Goal: Task Accomplishment & Management: Complete application form

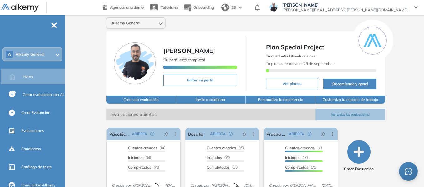
click at [39, 55] on span "Alkemy General" at bounding box center [30, 54] width 29 height 5
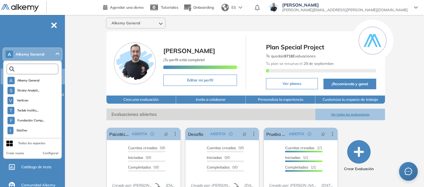
click at [33, 69] on input "text" at bounding box center [33, 69] width 39 height 5
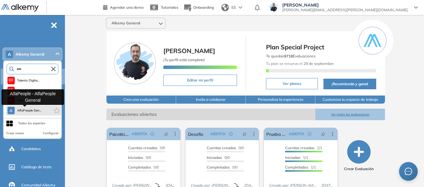
type input "****"
click at [34, 108] on button "A AlfaPeople Gen..." at bounding box center [24, 110] width 34 height 7
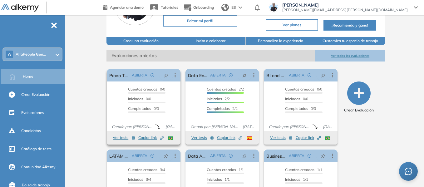
scroll to position [62, 0]
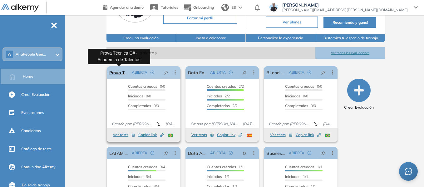
click at [119, 76] on link "Prova Técnica C# - Academia de Talentos" at bounding box center [119, 72] width 20 height 12
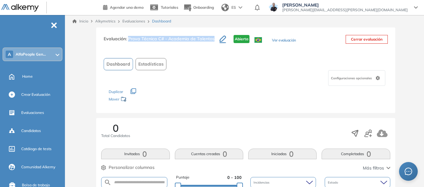
drag, startPoint x: 129, startPoint y: 39, endPoint x: 214, endPoint y: 44, distance: 85.7
click at [214, 44] on h3 "Evaluación : Prova Técnica C# - Academia de Talentos" at bounding box center [162, 41] width 116 height 13
copy span "Prova Técnica C# - Academia de Talentos"
click at [28, 52] on span "AlfaPeople Gen..." at bounding box center [31, 54] width 30 height 5
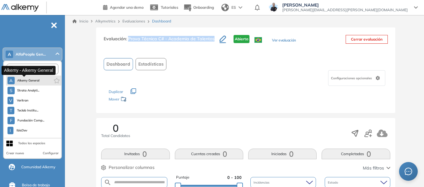
click at [36, 79] on span "Alkemy General" at bounding box center [28, 80] width 22 height 5
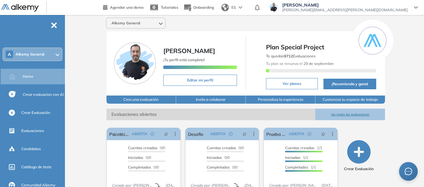
click at [81, 56] on div "Alkemy General [PERSON_NAME] ¡Tu perfil está completo! Editar mi perfil Plan Sp…" at bounding box center [245, 153] width 357 height 276
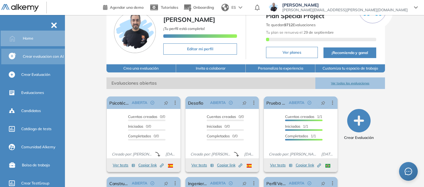
scroll to position [62, 0]
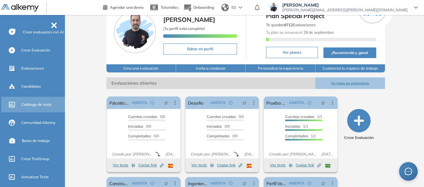
click at [38, 104] on span "Catálogo de tests" at bounding box center [36, 105] width 30 height 6
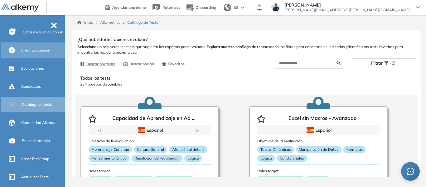
click at [38, 52] on span "Crear Evaluación" at bounding box center [35, 50] width 29 height 6
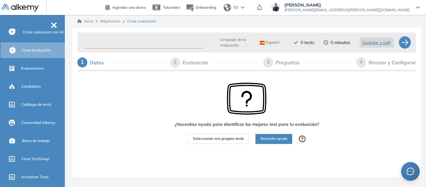
click at [115, 41] on input "text" at bounding box center [144, 43] width 118 height 12
type input "**********"
click at [217, 141] on span "Seleccionar mis propios tests" at bounding box center [218, 139] width 51 height 6
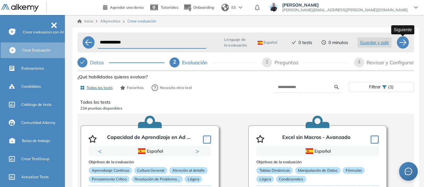
click at [405, 47] on div at bounding box center [402, 42] width 12 height 12
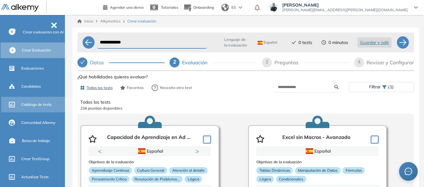
select select "*****"
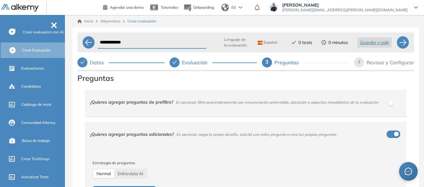
click at [170, 101] on span "¿Quieres agregar preguntas de prefiltro?" at bounding box center [131, 102] width 83 height 6
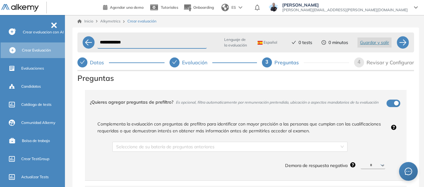
click at [158, 101] on span "¿Quieres agregar preguntas de prefiltro?" at bounding box center [131, 102] width 83 height 6
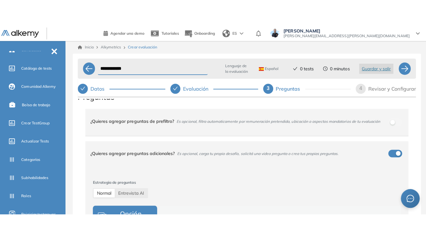
scroll to position [31, 0]
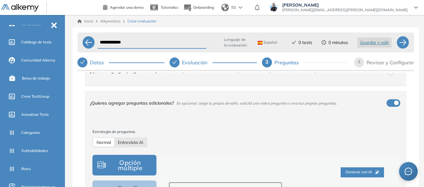
click at [142, 143] on span "Entrevista AI" at bounding box center [131, 143] width 26 height 6
select select "***"
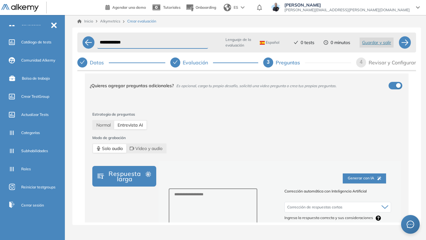
scroll to position [62, 0]
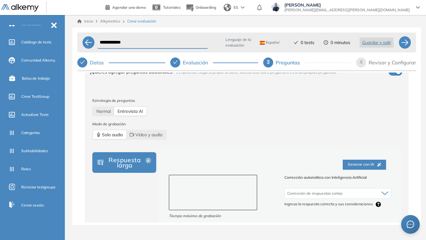
click at [203, 187] on textarea at bounding box center [213, 193] width 89 height 36
click at [223, 178] on textarea at bounding box center [213, 193] width 89 height 36
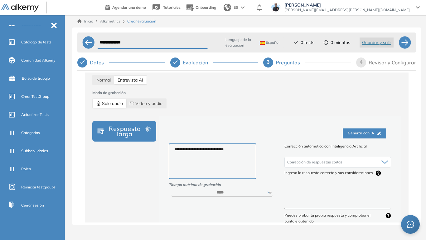
scroll to position [125, 0]
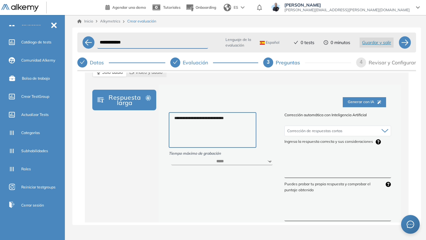
type textarea "**********"
click at [299, 160] on textarea at bounding box center [338, 166] width 107 height 23
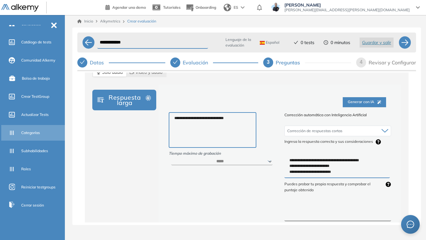
type textarea "**********"
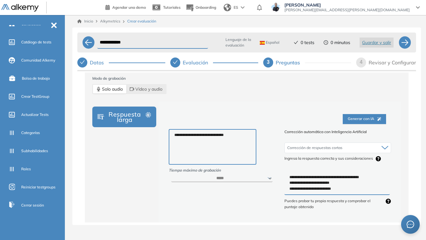
scroll to position [94, 0]
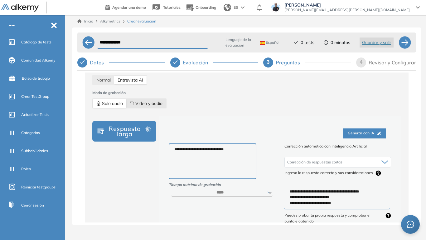
click at [154, 101] on span "Video y audio" at bounding box center [146, 103] width 33 height 9
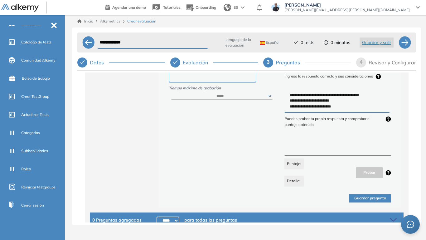
scroll to position [219, 0]
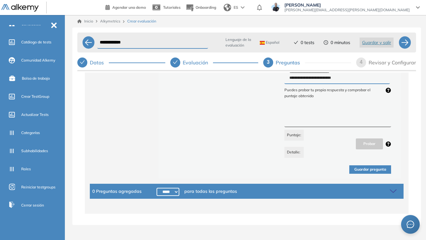
click at [368, 169] on button "Guardar pregunta" at bounding box center [371, 169] width 42 height 8
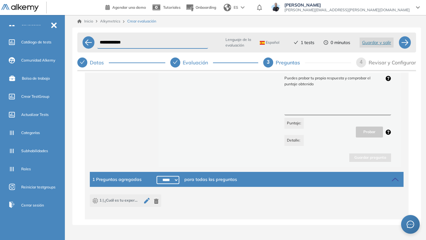
scroll to position [236, 0]
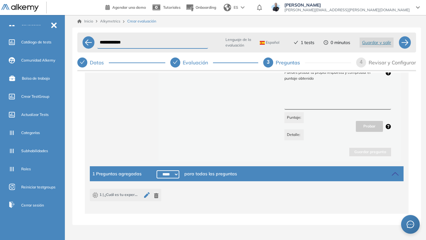
click at [165, 172] on select "***** ***** ****** ****** ****** ****** ****** ****** ****** ****** ****** ****…" at bounding box center [168, 174] width 23 height 8
select select "*****"
click at [157, 170] on select "***** ***** ****** ****** ****** ****** ****** ****** ****** ****** ****** ****…" at bounding box center [168, 174] width 23 height 8
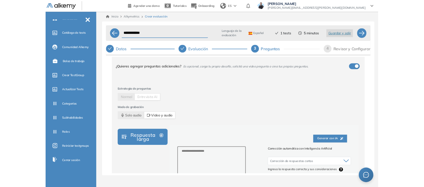
scroll to position [49, 0]
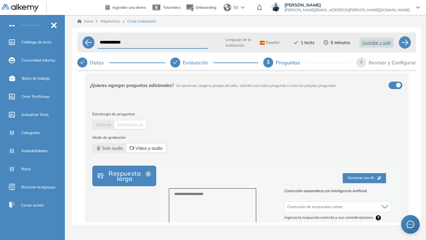
click at [200, 65] on div "Evaluación" at bounding box center [198, 62] width 30 height 10
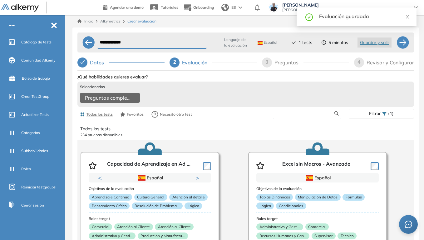
click at [300, 116] on input "text" at bounding box center [306, 114] width 57 height 6
type input "***"
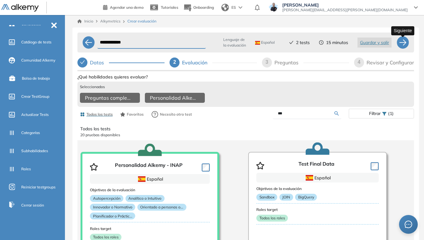
click at [405, 47] on div at bounding box center [402, 42] width 12 height 12
select select "***"
select select "*****"
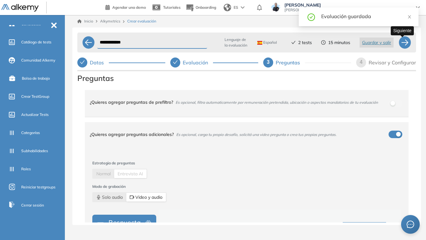
click at [403, 42] on div at bounding box center [405, 42] width 12 height 12
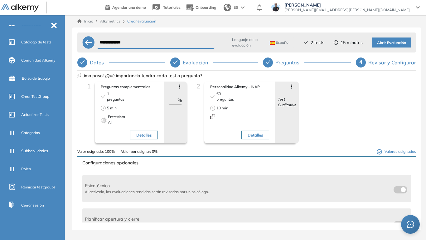
click at [399, 41] on span "Abrir Evaluación" at bounding box center [391, 43] width 29 height 6
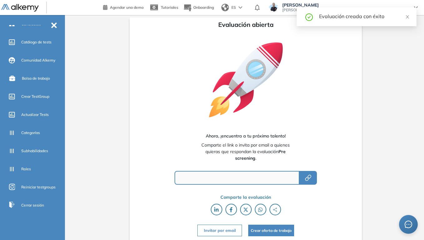
type input "**********"
click at [311, 176] on icon "button" at bounding box center [307, 177] width 7 height 7
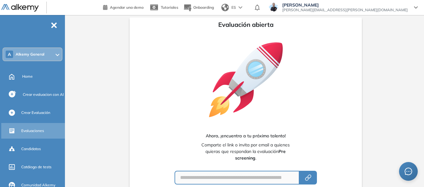
click at [37, 129] on span "Evaluaciones" at bounding box center [32, 131] width 23 height 6
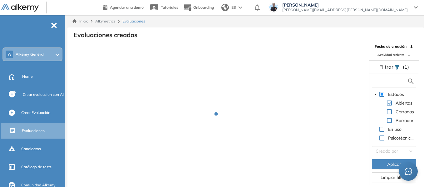
click at [382, 80] on input "text" at bounding box center [390, 81] width 34 height 7
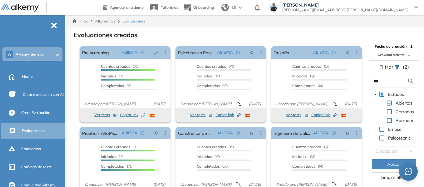
type input "***"
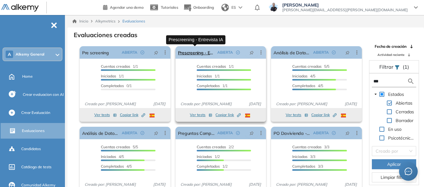
click at [196, 53] on link "Prescreening - Entrevista IA" at bounding box center [196, 52] width 37 height 12
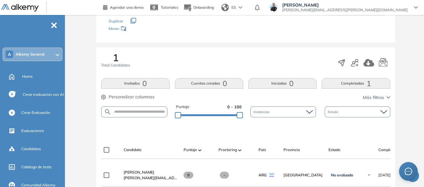
scroll to position [110, 0]
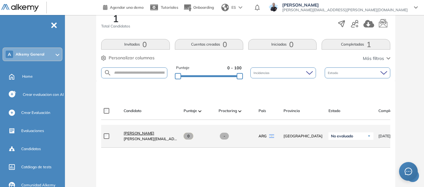
click at [140, 135] on span "[PERSON_NAME]" at bounding box center [139, 133] width 31 height 5
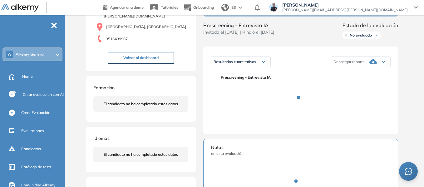
scroll to position [125, 0]
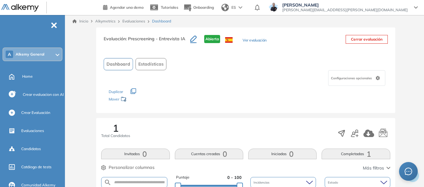
click at [136, 21] on link "Evaluaciones" at bounding box center [133, 21] width 23 height 5
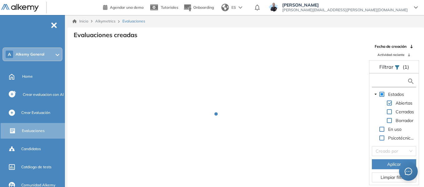
click at [380, 84] on input "text" at bounding box center [390, 81] width 34 height 7
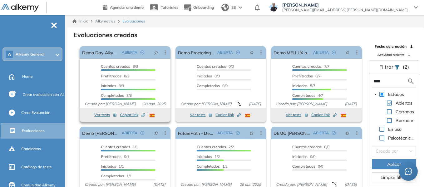
type input "****"
click at [102, 116] on button "Ver tests" at bounding box center [105, 114] width 22 height 7
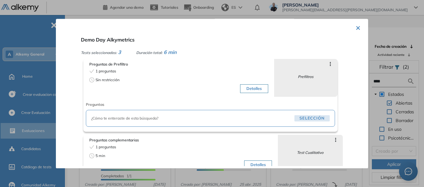
click at [356, 27] on button "×" at bounding box center [358, 27] width 5 height 12
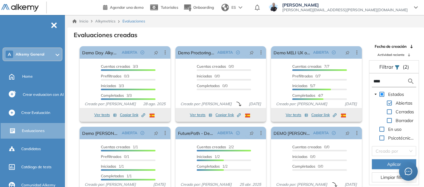
click at [391, 180] on span "Limpiar filtros" at bounding box center [394, 177] width 27 height 7
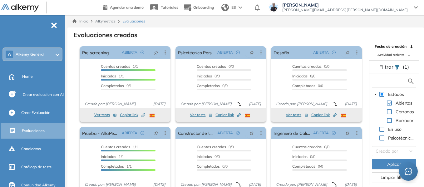
click at [386, 83] on input "text" at bounding box center [390, 81] width 34 height 7
type input "*"
type input "**********"
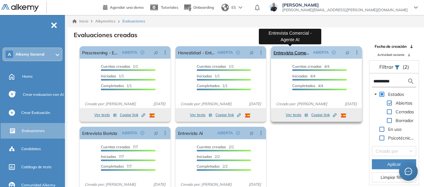
click at [295, 52] on link "Entrevista Comercial - Agente AI" at bounding box center [291, 52] width 37 height 12
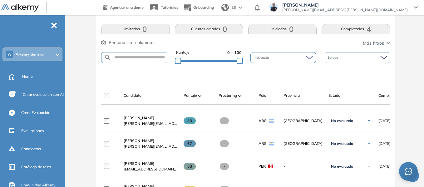
scroll to position [187, 0]
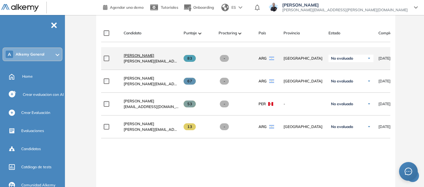
click at [133, 57] on span "[PERSON_NAME]" at bounding box center [139, 55] width 31 height 5
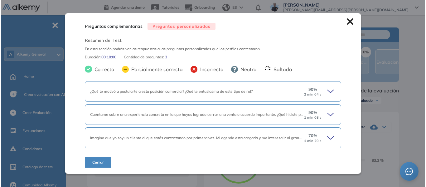
scroll to position [94, 0]
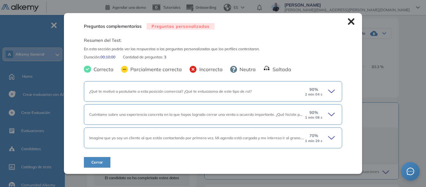
click at [331, 91] on icon at bounding box center [332, 91] width 9 height 9
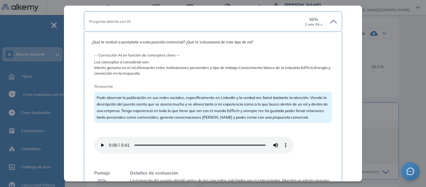
scroll to position [31, 0]
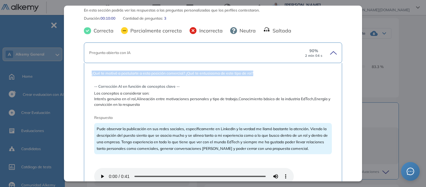
drag, startPoint x: 92, startPoint y: 74, endPoint x: 259, endPoint y: 74, distance: 167.6
click at [259, 74] on div "¿Qué te motivó a postularte a esta posición comercial? ¿Qué te entusiasma de es…" at bounding box center [213, 154] width 258 height 182
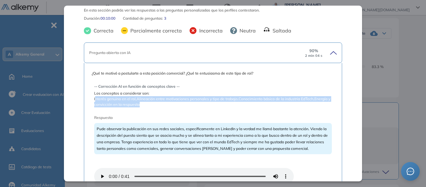
drag, startPoint x: 95, startPoint y: 100, endPoint x: 156, endPoint y: 108, distance: 61.8
click at [156, 108] on div "-- Corrección AI en función de conceptos clave -- Los conceptos a considerar so…" at bounding box center [213, 158] width 238 height 158
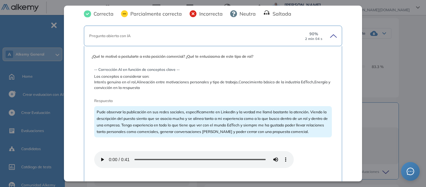
scroll to position [62, 0]
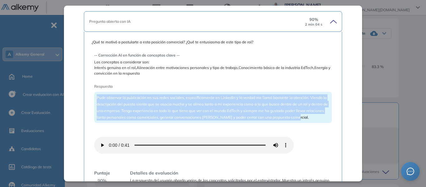
drag, startPoint x: 97, startPoint y: 99, endPoint x: 313, endPoint y: 118, distance: 217.2
click at [313, 118] on div "Pude observar la publicación en sus redes sociales, específicamente en LinkedIn…" at bounding box center [213, 107] width 238 height 31
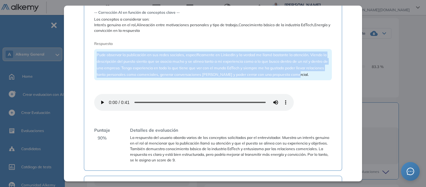
scroll to position [125, 0]
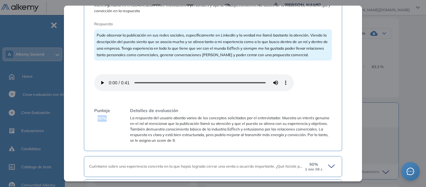
drag, startPoint x: 98, startPoint y: 119, endPoint x: 108, endPoint y: 123, distance: 10.9
click at [109, 122] on div "Puntaje 90 %" at bounding box center [102, 125] width 16 height 36
click at [107, 121] on div "Puntaje 90 %" at bounding box center [102, 125] width 16 height 36
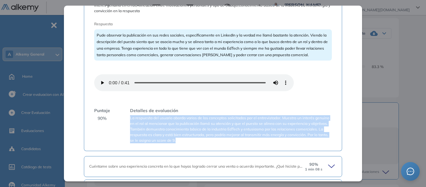
drag, startPoint x: 130, startPoint y: 118, endPoint x: 237, endPoint y: 139, distance: 109.4
click at [237, 139] on span "La respuesta del usuario aborda varios de los conceptos solicitados por el entr…" at bounding box center [231, 129] width 202 height 28
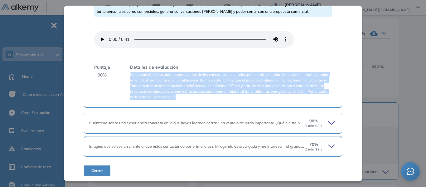
scroll to position [169, 0]
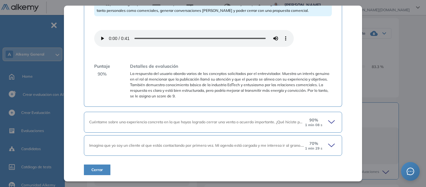
click at [330, 122] on icon at bounding box center [332, 122] width 9 height 9
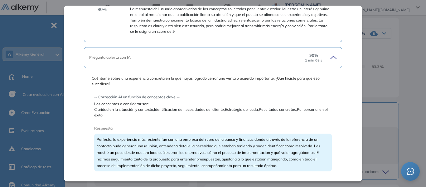
scroll to position [263, 0]
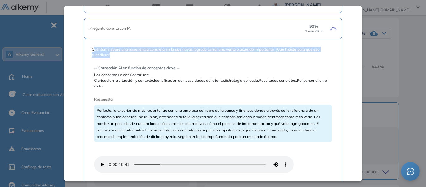
drag, startPoint x: 97, startPoint y: 50, endPoint x: 118, endPoint y: 57, distance: 22.2
click at [118, 57] on span "Cuéntame sobre una experiencia concreta en la que hayas logrado cerrar una vent…" at bounding box center [213, 52] width 243 height 11
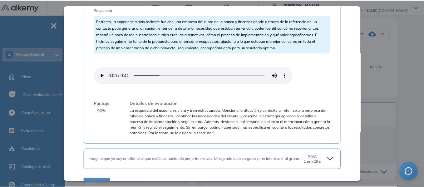
scroll to position [357, 0]
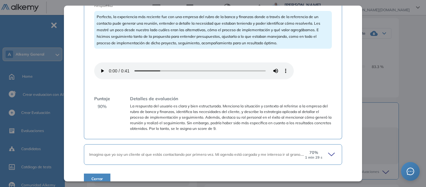
click at [399, 86] on div "Preguntas complementarias Preguntas personalizadas Resumen del Test: En esta se…" at bounding box center [247, 117] width 325 height 367
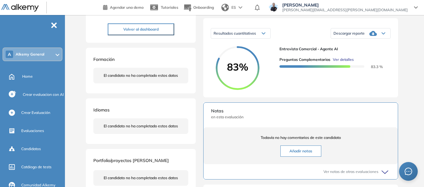
scroll to position [337, 0]
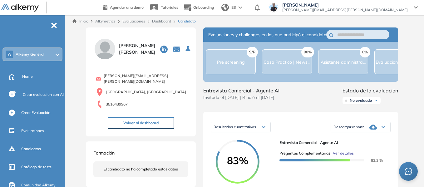
click at [159, 22] on link "Dashboard" at bounding box center [161, 21] width 19 height 5
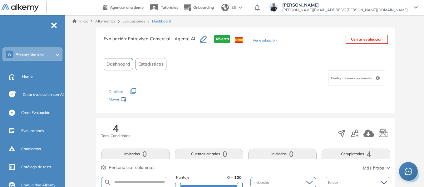
drag, startPoint x: 36, startPoint y: 109, endPoint x: 2, endPoint y: 121, distance: 35.6
click at [36, 109] on div "Crear Evaluación" at bounding box center [42, 112] width 42 height 11
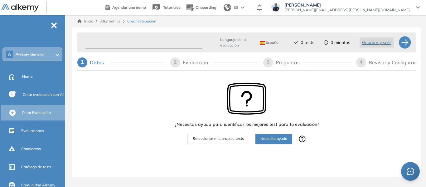
click at [100, 40] on input "text" at bounding box center [144, 43] width 118 height 12
type input "********"
click at [211, 138] on span "Seleccionar mis propios tests" at bounding box center [218, 139] width 51 height 6
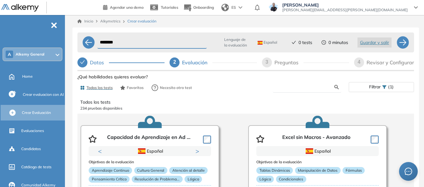
click at [308, 85] on input "text" at bounding box center [306, 87] width 57 height 6
click at [406, 42] on div at bounding box center [402, 42] width 12 height 12
select select "*****"
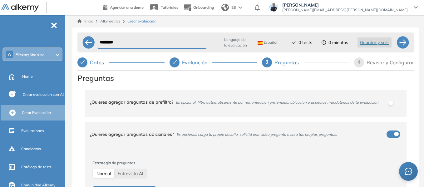
click at [71, 91] on div "Inicio Alkymetrics Crear evaluación ******** Lenguaje de la evaluación Español …" at bounding box center [245, 120] width 357 height 210
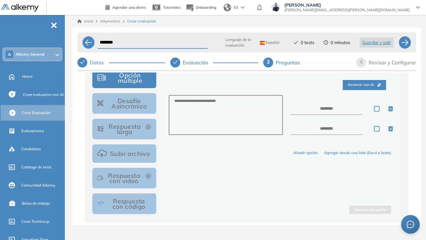
scroll to position [125, 0]
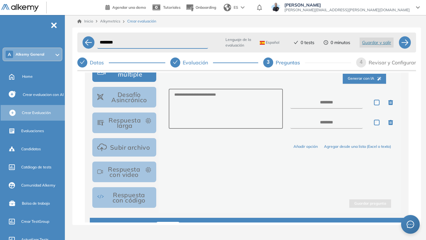
click at [136, 121] on button "Respuesta larga" at bounding box center [124, 122] width 64 height 21
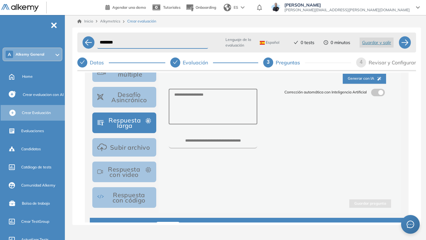
click at [144, 146] on button "Subir archivo" at bounding box center [124, 147] width 64 height 18
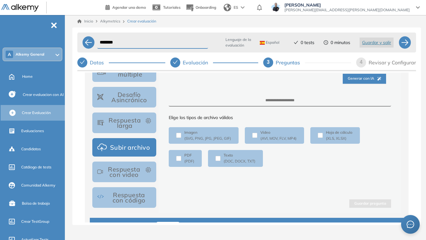
scroll to position [126, 0]
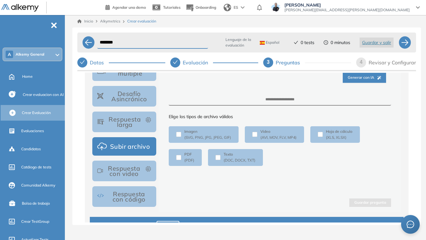
click at [141, 171] on button "Respuesta con video" at bounding box center [124, 170] width 64 height 21
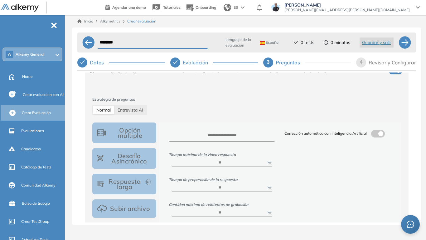
scroll to position [63, 0]
click at [374, 133] on span at bounding box center [373, 132] width 5 height 5
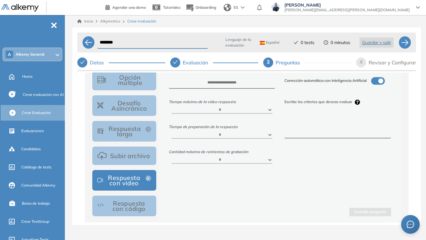
scroll to position [126, 0]
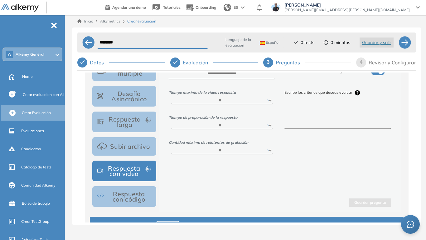
click at [140, 187] on button "Respuesta con código" at bounding box center [124, 196] width 64 height 21
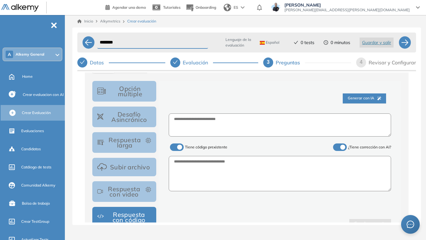
scroll to position [95, 0]
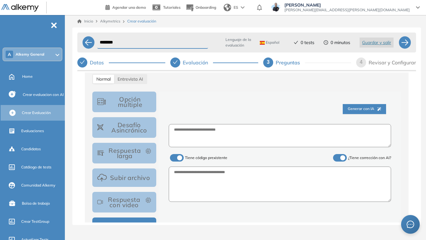
click at [128, 134] on button "Desafío Asincrónico" at bounding box center [124, 127] width 64 height 21
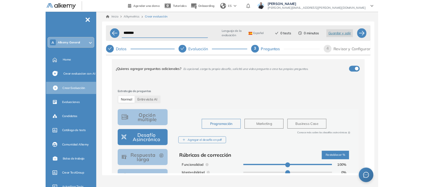
scroll to position [32, 0]
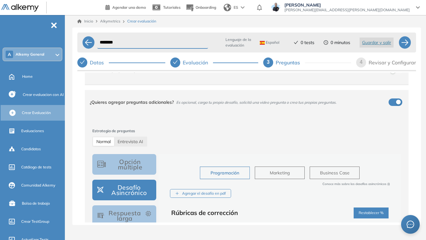
click at [201, 62] on div "Evaluación" at bounding box center [198, 62] width 30 height 10
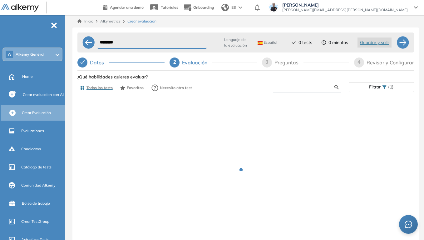
click at [292, 88] on input "text" at bounding box center [306, 87] width 57 height 6
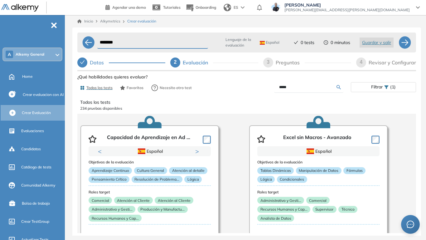
type input "*****"
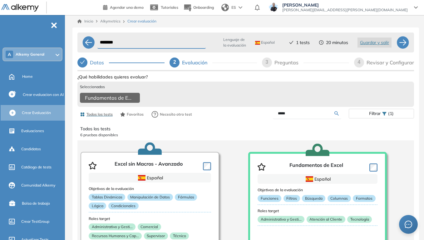
drag, startPoint x: 296, startPoint y: 117, endPoint x: 242, endPoint y: 123, distance: 54.7
click at [242, 121] on div "Todos los tests Favoritos Necesito otro test ***** Filtrar (1)" at bounding box center [245, 114] width 337 height 12
type input "*****"
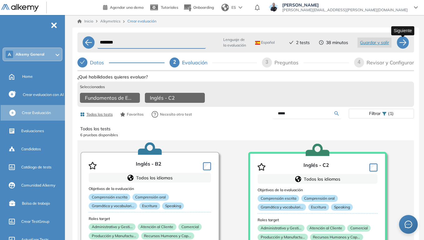
click at [400, 44] on div at bounding box center [402, 42] width 12 height 12
select select "*****"
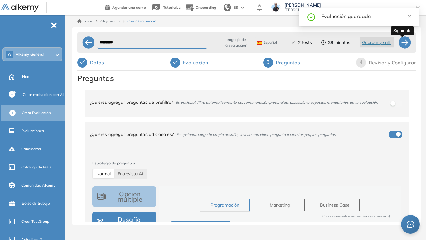
click at [400, 44] on div at bounding box center [405, 42] width 12 height 12
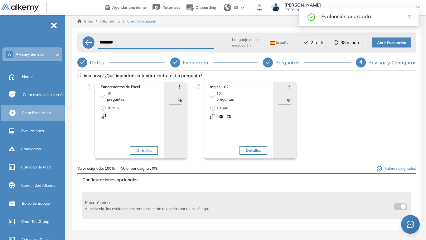
drag, startPoint x: 170, startPoint y: 101, endPoint x: 176, endPoint y: 101, distance: 5.9
click at [176, 101] on input "**" at bounding box center [173, 99] width 9 height 7
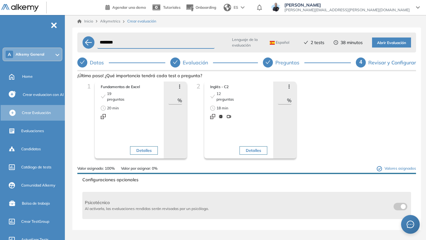
click at [169, 100] on input "**" at bounding box center [173, 99] width 9 height 7
drag, startPoint x: 169, startPoint y: 100, endPoint x: 177, endPoint y: 100, distance: 8.5
click at [177, 100] on div "** %" at bounding box center [176, 100] width 14 height 8
type input "**"
drag, startPoint x: 278, startPoint y: 100, endPoint x: 287, endPoint y: 101, distance: 8.8
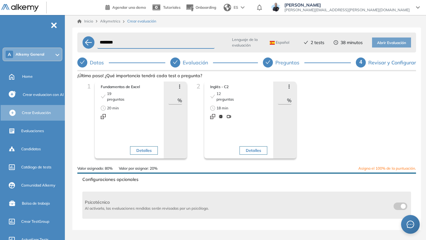
click at [287, 101] on div "** %" at bounding box center [285, 100] width 14 height 8
type input "**"
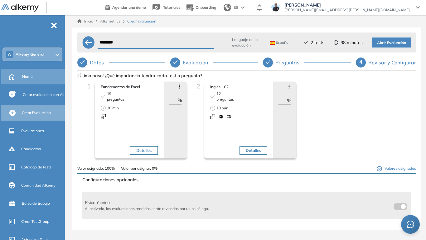
click at [29, 77] on span "Home" at bounding box center [27, 77] width 11 height 6
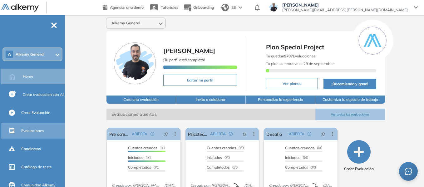
click at [37, 131] on span "Evaluaciones" at bounding box center [32, 131] width 23 height 6
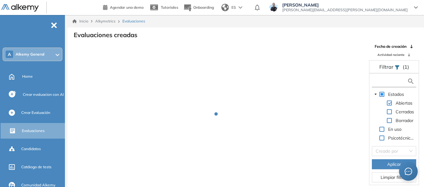
click at [382, 83] on input "text" at bounding box center [390, 81] width 34 height 7
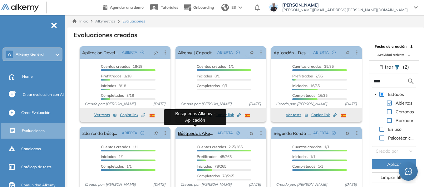
type input "****"
click at [202, 134] on link "Búsquedas Alkemy - Aplicación" at bounding box center [196, 133] width 37 height 12
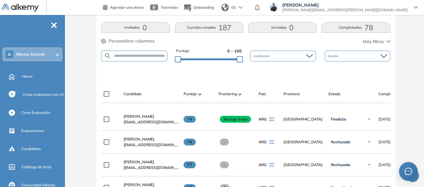
scroll to position [156, 0]
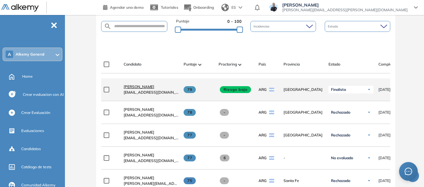
click at [140, 89] on span "[PERSON_NAME]" at bounding box center [139, 86] width 31 height 5
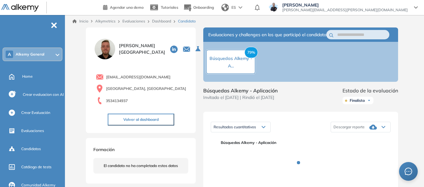
scroll to position [62, 0]
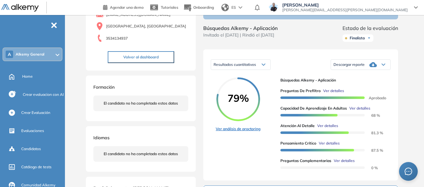
click at [242, 132] on link "Ver análisis de proctoring" at bounding box center [238, 129] width 45 height 6
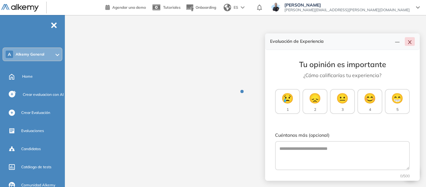
click at [413, 44] on button "button" at bounding box center [410, 41] width 10 height 9
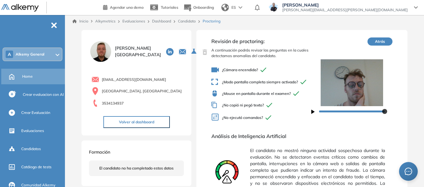
click at [31, 76] on span "Home" at bounding box center [27, 77] width 11 height 6
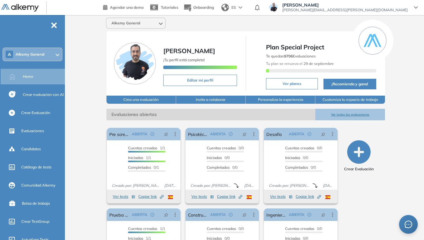
click at [51, 56] on div "A Alkemy General" at bounding box center [32, 54] width 59 height 12
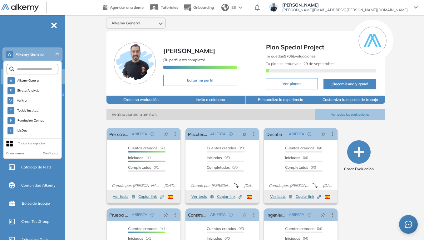
click at [32, 145] on div "Todos los espacios" at bounding box center [31, 143] width 27 height 5
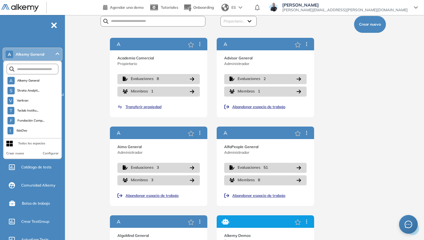
scroll to position [31, 0]
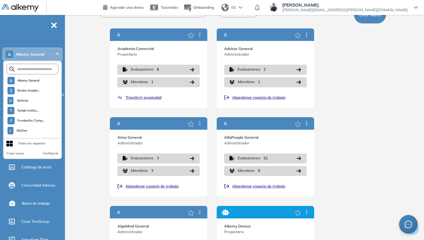
click at [82, 60] on div "Todos los espacios Propietario... [PERSON_NAME] [PERSON_NAME] [PERSON_NAME] [PE…" at bounding box center [245, 145] width 327 height 309
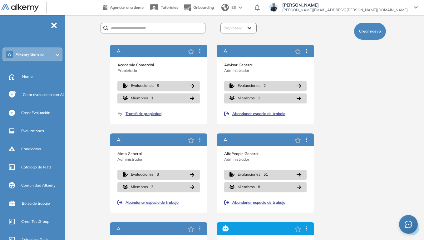
scroll to position [0, 0]
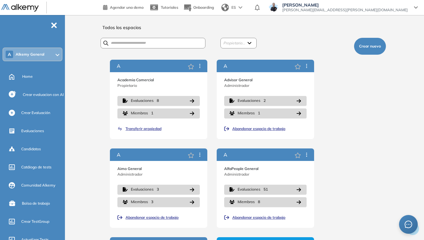
click at [40, 51] on div "A Alkemy General" at bounding box center [32, 54] width 59 height 12
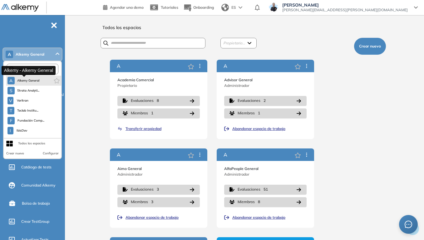
click at [31, 81] on span "Alkemy General" at bounding box center [28, 80] width 22 height 5
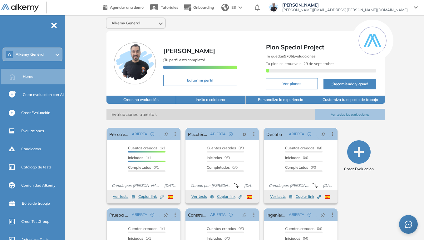
click at [293, 98] on button "Personaliza la experiencia" at bounding box center [281, 100] width 70 height 8
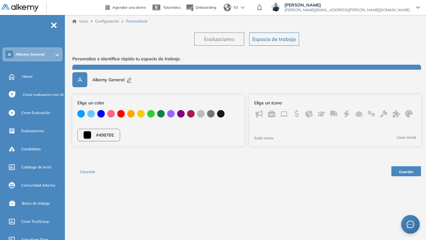
click at [227, 41] on span "Evaluaciones" at bounding box center [219, 38] width 31 height 7
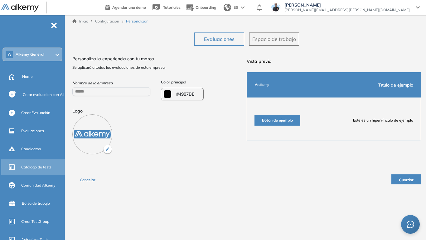
click at [42, 167] on span "Catálogo de tests" at bounding box center [36, 167] width 30 height 6
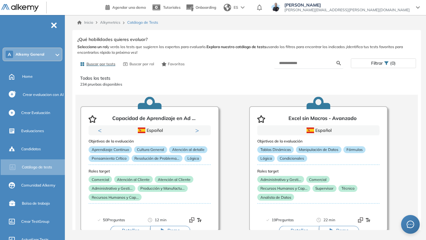
scroll to position [31, 0]
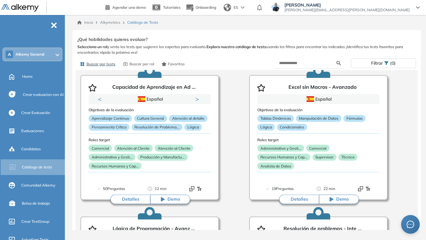
click at [373, 62] on span "Filtrar" at bounding box center [377, 63] width 12 height 9
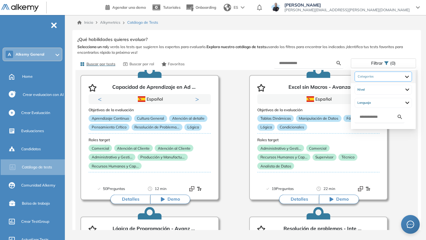
click at [412, 78] on div at bounding box center [383, 76] width 57 height 10
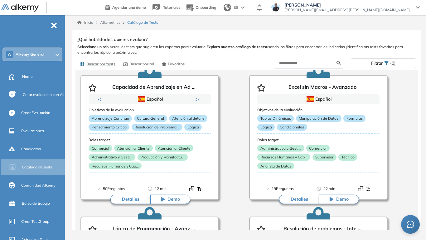
click at [374, 68] on div "Filtrar (0)" at bounding box center [332, 63] width 170 height 11
click at [375, 65] on span "Filtrar" at bounding box center [377, 63] width 12 height 9
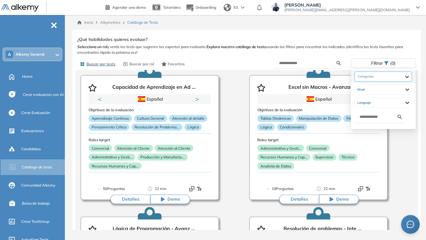
click at [386, 78] on div at bounding box center [383, 76] width 57 height 10
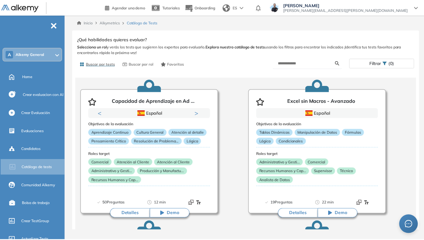
scroll to position [0, 0]
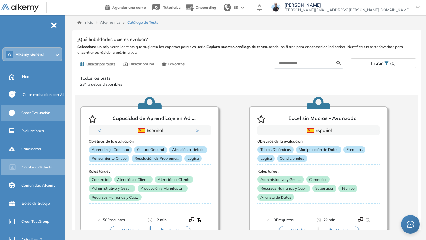
click at [46, 112] on span "Crear Evaluación" at bounding box center [35, 113] width 29 height 6
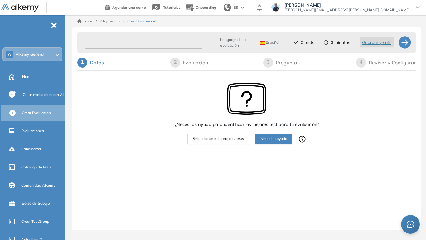
click at [141, 43] on input "text" at bounding box center [144, 43] width 118 height 12
type input "********"
click at [228, 139] on span "Seleccionar mis propios tests" at bounding box center [218, 139] width 51 height 6
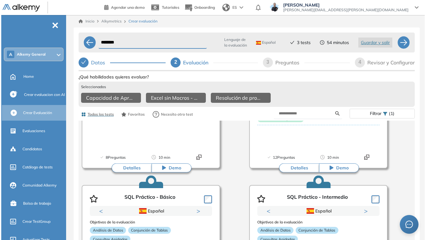
scroll to position [437, 0]
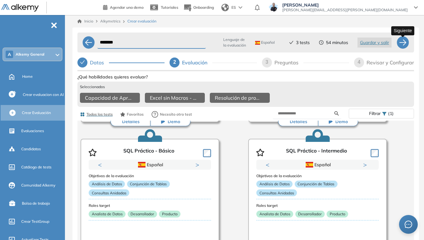
click at [407, 42] on div at bounding box center [402, 42] width 12 height 12
select select "*****"
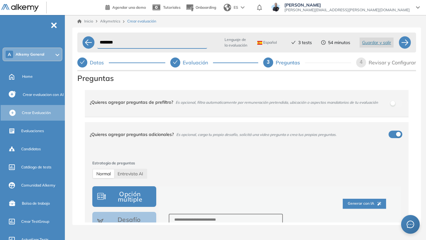
click at [392, 105] on div "¿Quieres agregar preguntas de prefiltro? Es opcional, filtra automaticamente po…" at bounding box center [243, 102] width 307 height 17
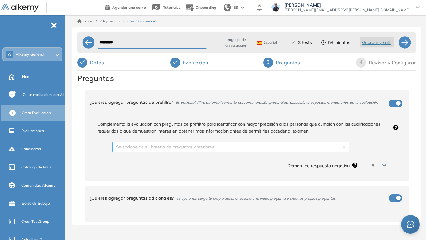
click at [139, 146] on input "search" at bounding box center [228, 146] width 225 height 9
click at [341, 143] on div "Seleccione de su batería de preguntas anteriores" at bounding box center [230, 147] width 237 height 10
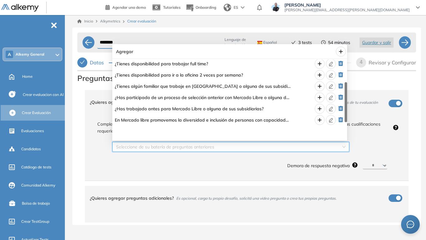
scroll to position [0, 0]
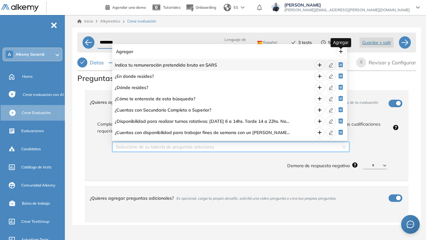
click at [341, 52] on icon "plus" at bounding box center [341, 51] width 5 height 5
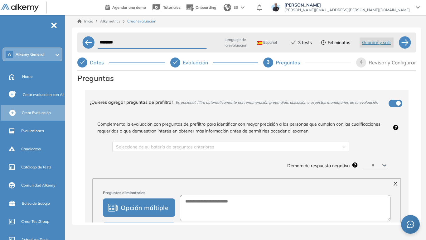
click at [396, 105] on div "button" at bounding box center [398, 103] width 5 height 5
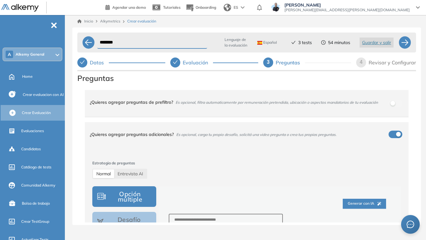
click at [389, 100] on div "¿Quieres agregar preguntas de prefiltro? Es opcional, filtra automaticamente po…" at bounding box center [243, 102] width 307 height 17
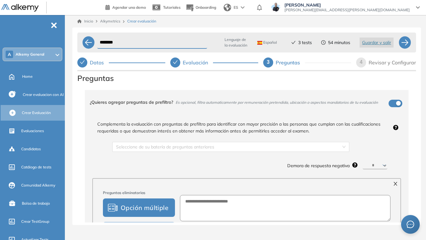
click at [381, 167] on select "********* ****** ****** ****** ******" at bounding box center [375, 165] width 25 height 7
click at [396, 102] on div "button" at bounding box center [398, 103] width 5 height 5
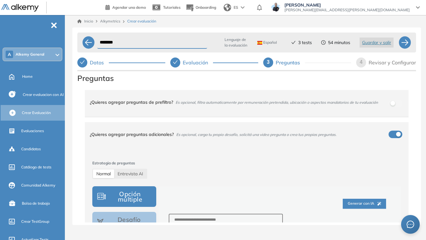
click at [81, 102] on div "¿Quieres agregar preguntas de prefiltro? Es opcional, filtra automaticamente po…" at bounding box center [246, 234] width 339 height 290
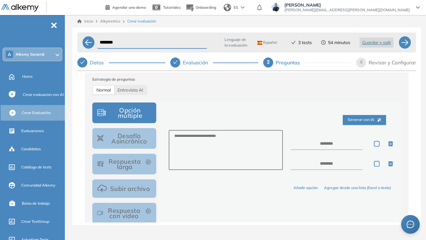
scroll to position [94, 0]
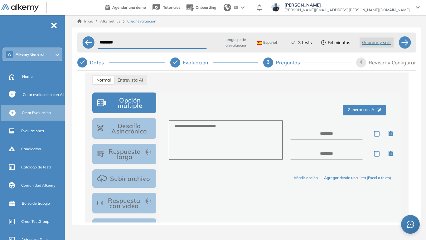
click at [121, 130] on button "Desafío Asincrónico" at bounding box center [124, 128] width 64 height 21
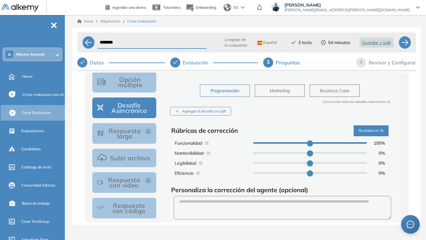
scroll to position [125, 0]
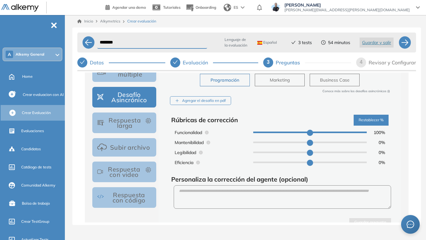
type input "**"
drag, startPoint x: 362, startPoint y: 132, endPoint x: 339, endPoint y: 132, distance: 23.1
type input "**"
click at [339, 132] on input "range" at bounding box center [310, 132] width 114 height 2
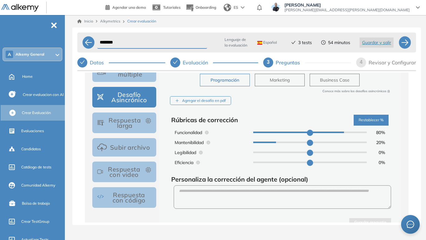
type input "**"
drag, startPoint x: 275, startPoint y: 144, endPoint x: 265, endPoint y: 146, distance: 10.0
type input "**"
click at [265, 143] on input "range" at bounding box center [310, 142] width 114 height 2
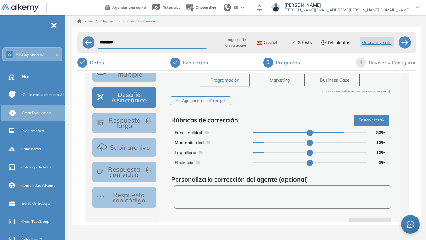
click at [217, 187] on textarea at bounding box center [283, 196] width 218 height 23
click at [221, 187] on textarea at bounding box center [283, 196] width 218 height 23
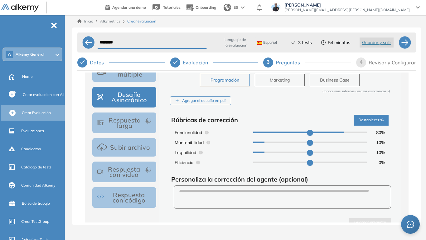
click at [287, 83] on button "Marketing" at bounding box center [280, 80] width 50 height 12
type input "**"
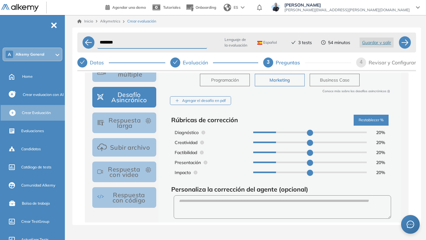
click at [327, 81] on span "Business Case" at bounding box center [335, 79] width 30 height 7
click at [142, 170] on button "Respuesta con video" at bounding box center [124, 171] width 64 height 21
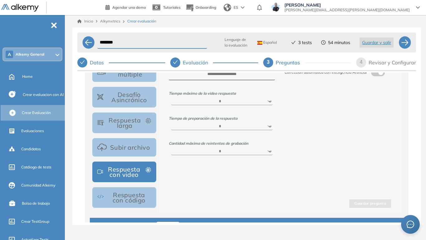
scroll to position [94, 0]
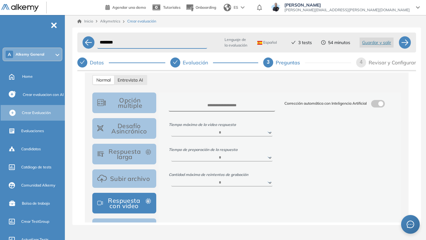
click at [140, 80] on span "Entrevista AI" at bounding box center [131, 80] width 26 height 6
select select "***"
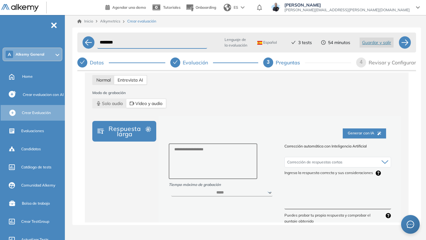
click at [106, 84] on div "Normal" at bounding box center [103, 80] width 21 height 9
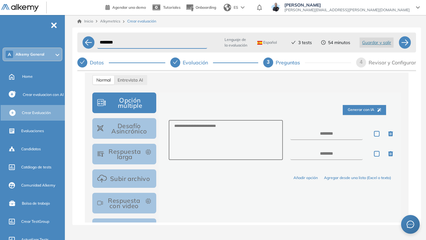
scroll to position [125, 0]
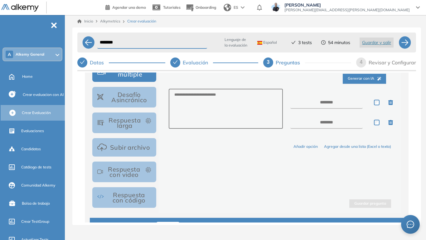
click at [142, 173] on button "Respuesta con video" at bounding box center [124, 171] width 64 height 21
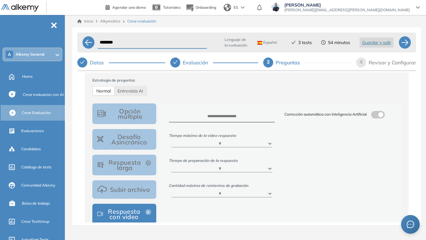
scroll to position [94, 0]
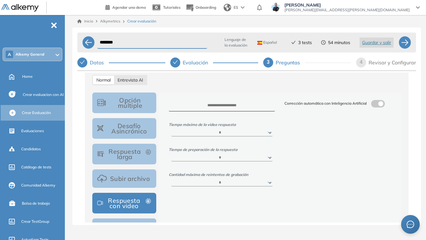
click at [140, 79] on span "Entrevista AI" at bounding box center [131, 80] width 26 height 6
select select "***"
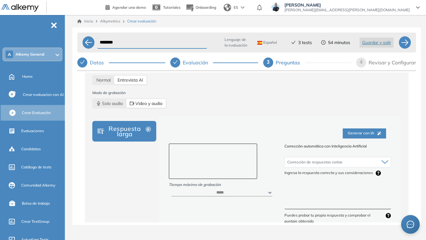
click at [219, 158] on textarea at bounding box center [213, 161] width 89 height 36
click at [293, 185] on div "Corrección de respuestas cortas Corrección de respuestas cortas Ingresa la resp…" at bounding box center [338, 181] width 107 height 55
click at [302, 187] on textarea at bounding box center [338, 197] width 107 height 23
click at [101, 81] on span "Normal" at bounding box center [103, 80] width 14 height 6
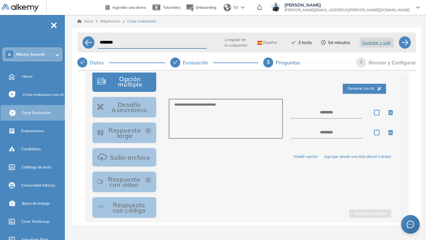
scroll to position [125, 0]
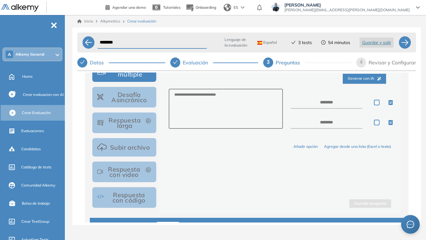
click at [126, 176] on button "Respuesta con video" at bounding box center [124, 171] width 64 height 21
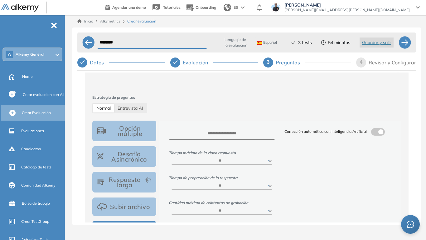
scroll to position [62, 0]
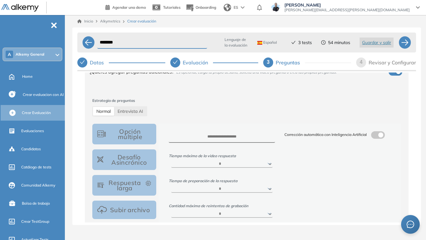
click at [376, 137] on label at bounding box center [378, 134] width 14 height 7
click at [136, 181] on button "Respuesta larga" at bounding box center [124, 185] width 64 height 21
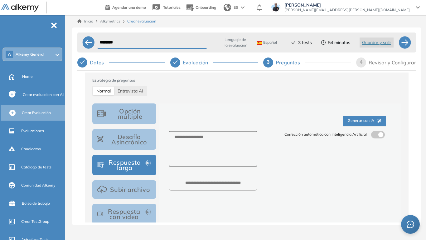
scroll to position [94, 0]
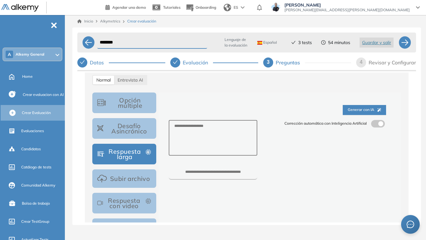
click at [371, 123] on span at bounding box center [373, 122] width 5 height 5
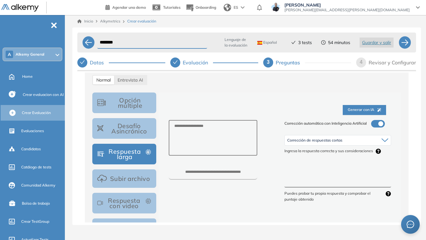
click at [367, 111] on span "Generar con IA" at bounding box center [364, 110] width 33 height 6
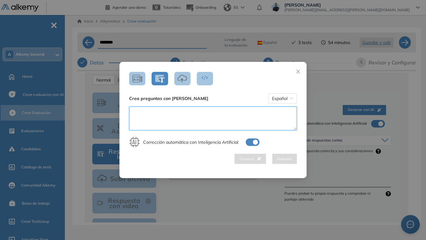
click at [179, 118] on textarea at bounding box center [213, 118] width 168 height 24
type textarea "*"
type textarea "**********"
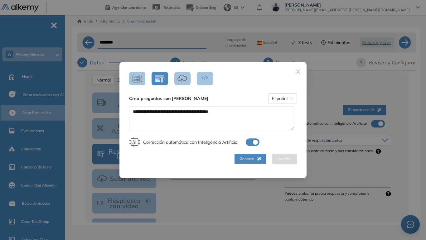
click at [247, 159] on span "Generar" at bounding box center [251, 159] width 22 height 6
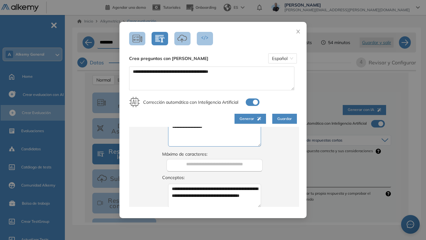
scroll to position [0, 0]
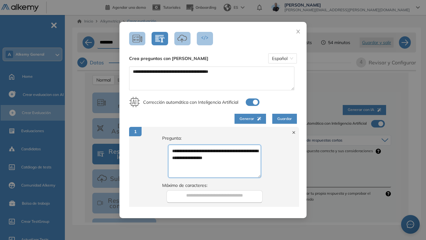
drag, startPoint x: 171, startPoint y: 151, endPoint x: 244, endPoint y: 165, distance: 74.1
click at [244, 165] on textarea "**********" at bounding box center [214, 161] width 93 height 33
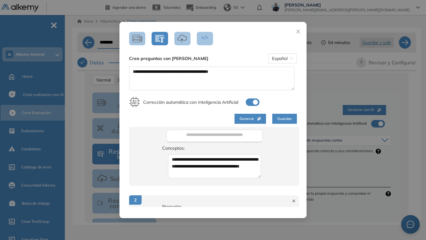
scroll to position [62, 0]
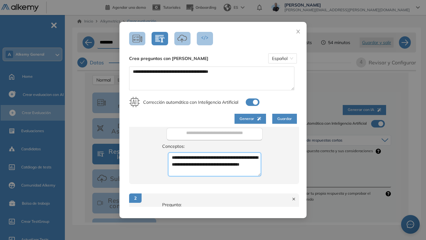
drag, startPoint x: 199, startPoint y: 168, endPoint x: 216, endPoint y: 175, distance: 18.6
click at [216, 175] on textarea "**********" at bounding box center [214, 164] width 93 height 24
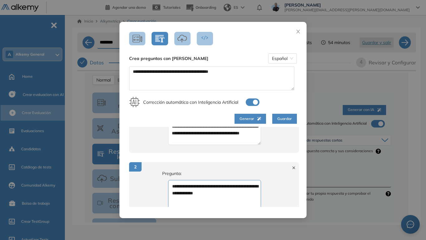
click at [401, 142] on div "**********" at bounding box center [213, 120] width 426 height 240
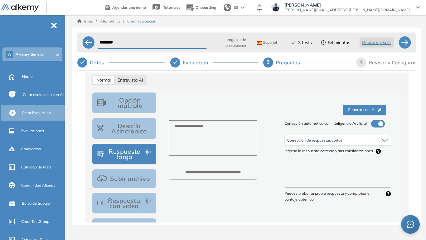
click at [138, 79] on span "Entrevista AI" at bounding box center [131, 80] width 26 height 6
select select "***"
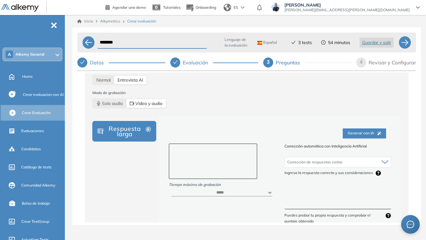
click at [225, 153] on textarea at bounding box center [213, 161] width 89 height 36
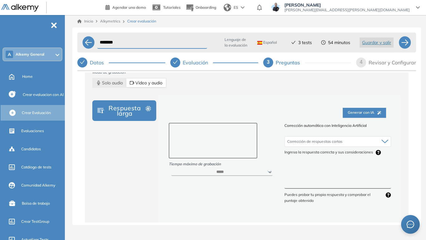
scroll to position [125, 0]
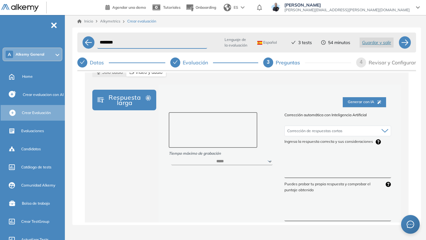
click at [236, 132] on textarea at bounding box center [213, 130] width 89 height 36
click at [295, 163] on textarea at bounding box center [338, 166] width 107 height 23
click at [222, 130] on textarea at bounding box center [213, 130] width 89 height 36
click at [288, 159] on textarea at bounding box center [338, 166] width 107 height 23
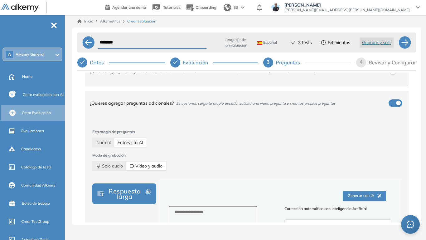
scroll to position [62, 0]
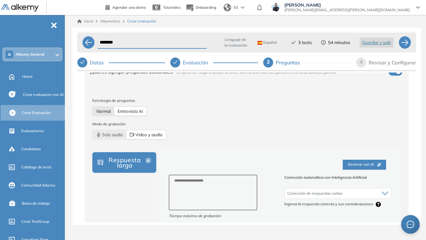
click at [100, 111] on span "Normal" at bounding box center [103, 111] width 14 height 6
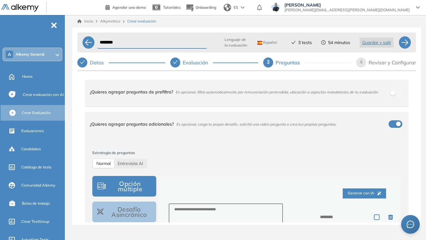
scroll to position [0, 0]
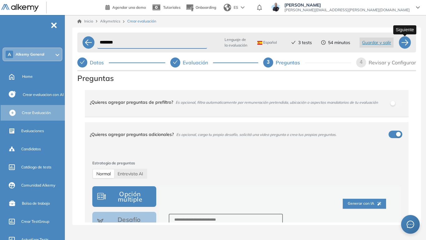
click at [406, 42] on div at bounding box center [405, 42] width 12 height 12
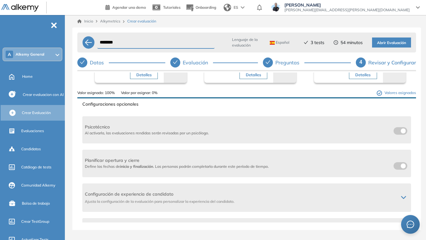
scroll to position [156, 0]
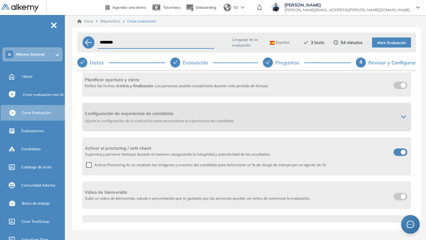
click at [401, 118] on icon at bounding box center [403, 116] width 5 height 5
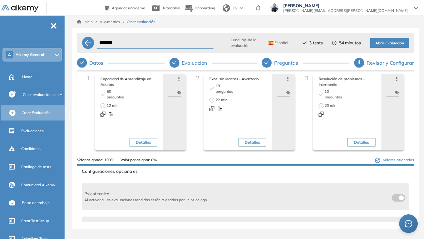
scroll to position [0, 0]
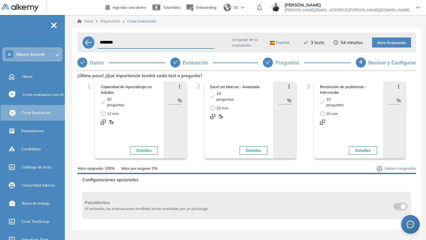
click at [390, 46] on span "Abrir Evaluación" at bounding box center [391, 43] width 29 height 6
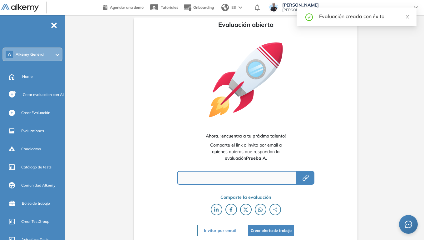
type input "**********"
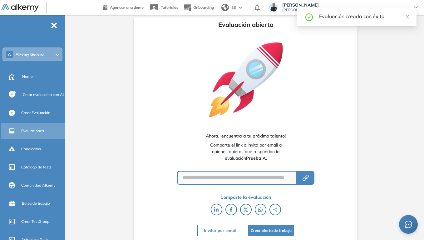
click at [37, 134] on div "Evaluaciones" at bounding box center [42, 130] width 42 height 11
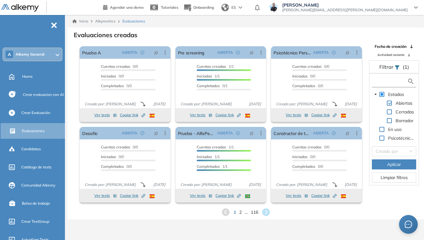
click at [383, 79] on input "text" at bounding box center [390, 81] width 34 height 7
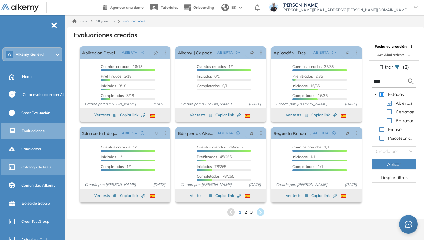
type input "****"
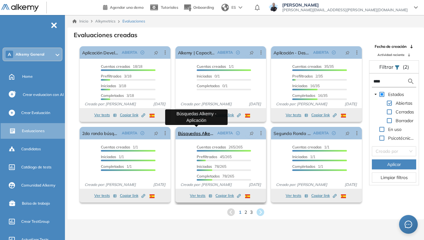
click at [196, 132] on link "Búsquedas Alkemy - Aplicación" at bounding box center [196, 133] width 37 height 12
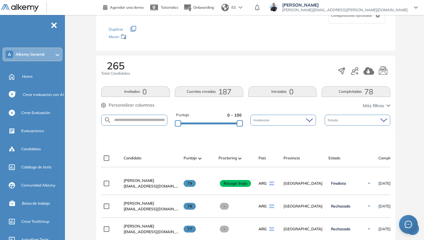
scroll to position [94, 0]
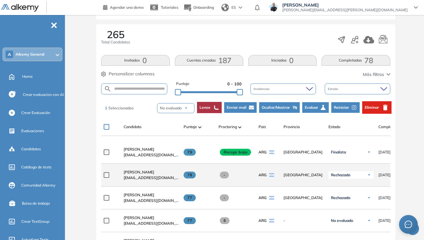
click at [107, 180] on div at bounding box center [111, 175] width 15 height 16
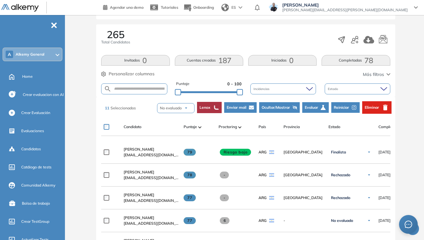
scroll to position [31, 0]
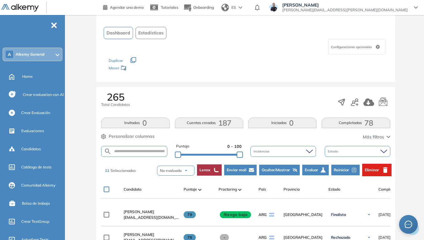
click at [152, 29] on button "Estadísticas" at bounding box center [150, 33] width 31 height 12
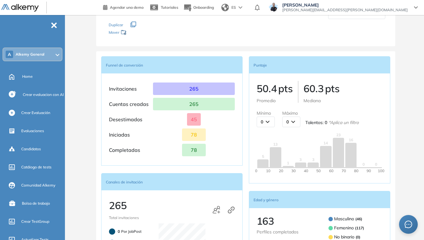
scroll to position [0, 0]
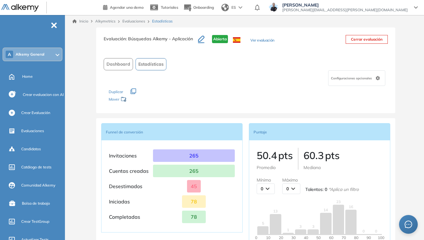
click at [113, 65] on span "Dashboard" at bounding box center [118, 64] width 24 height 7
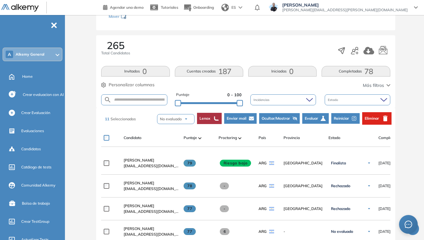
scroll to position [94, 0]
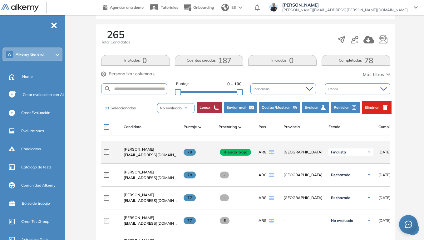
click at [145, 150] on span "[PERSON_NAME]" at bounding box center [139, 149] width 31 height 5
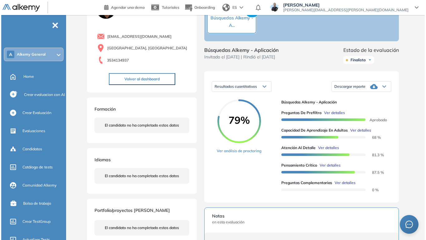
scroll to position [31, 0]
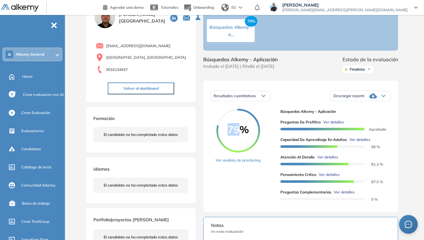
drag, startPoint x: 228, startPoint y: 135, endPoint x: 243, endPoint y: 135, distance: 15.3
click at [243, 134] on span "79%" at bounding box center [238, 129] width 44 height 10
click at [240, 134] on span "79%" at bounding box center [238, 129] width 44 height 10
click at [358, 142] on span "Ver detalles" at bounding box center [359, 140] width 21 height 6
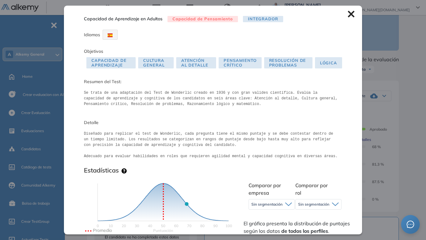
drag, startPoint x: 348, startPoint y: 12, endPoint x: 253, endPoint y: 113, distance: 138.5
click at [348, 12] on icon at bounding box center [351, 14] width 7 height 7
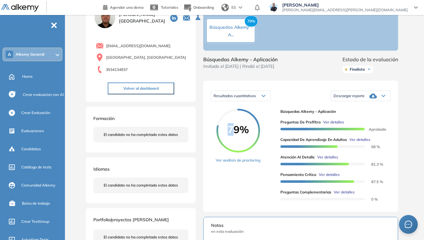
click at [231, 134] on span "79%" at bounding box center [238, 129] width 44 height 10
click at [268, 118] on div "79% Ver análisis de proctoring" at bounding box center [246, 157] width 60 height 96
click at [358, 142] on div "Preguntas de Prefiltro Ver detalles Aprobado Capacidad de Aprendizaje en Adulto…" at bounding box center [332, 157] width 105 height 87
click at [359, 142] on span "Ver detalles" at bounding box center [359, 140] width 21 height 6
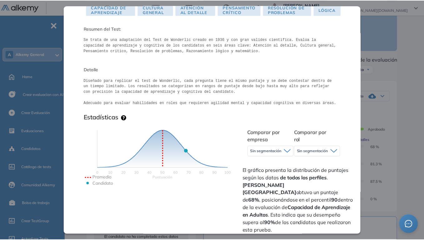
scroll to position [62, 0]
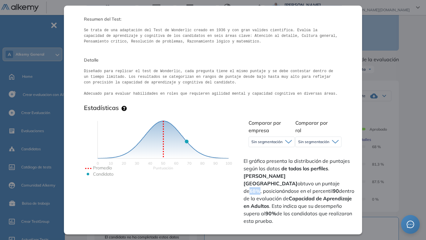
drag, startPoint x: 311, startPoint y: 176, endPoint x: 319, endPoint y: 176, distance: 8.7
click at [261, 187] on strong "68%" at bounding box center [255, 191] width 11 height 6
click at [289, 140] on icon at bounding box center [288, 142] width 7 height 4
click at [418, 116] on div "Inicio Alkymetrics Evaluaciones Dashboard Candidato Capacidad de Aprendizaje en…" at bounding box center [246, 180] width 359 height 393
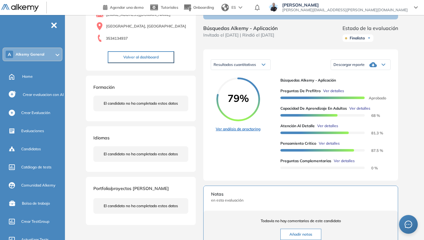
click at [250, 132] on link "Ver análisis de proctoring" at bounding box center [238, 129] width 45 height 6
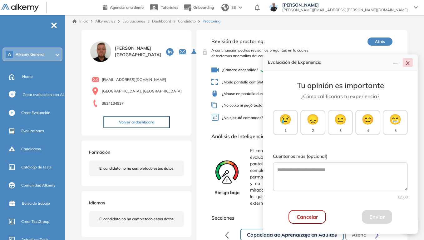
click at [409, 63] on icon "close" at bounding box center [407, 63] width 5 height 5
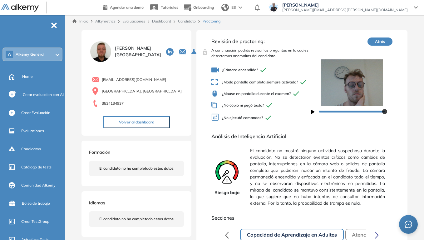
click at [83, 22] on link "Inicio" at bounding box center [80, 21] width 16 height 6
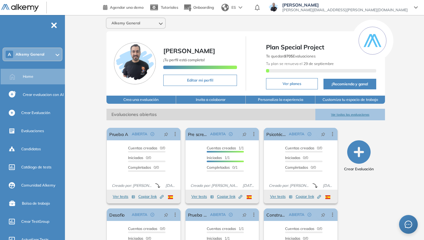
click at [57, 57] on div "A Alkemy General" at bounding box center [32, 54] width 59 height 12
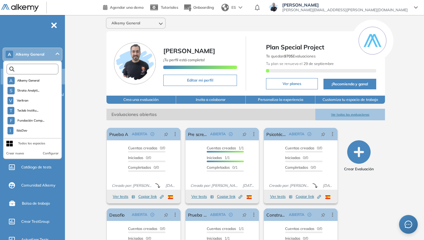
click at [40, 69] on input "text" at bounding box center [33, 69] width 39 height 5
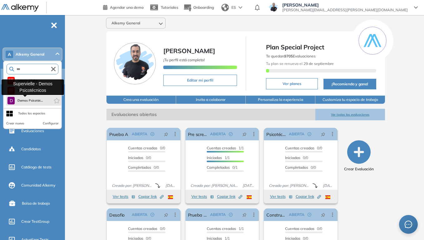
type input "***"
click at [29, 100] on span "Demos Psicotéc..." at bounding box center [30, 100] width 26 height 5
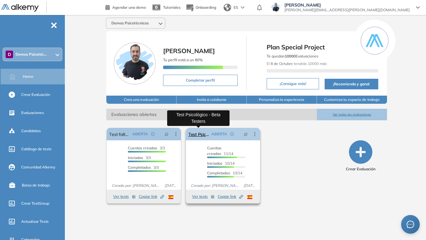
click at [204, 133] on link "Test Psicológico - Beta Testers" at bounding box center [199, 134] width 21 height 12
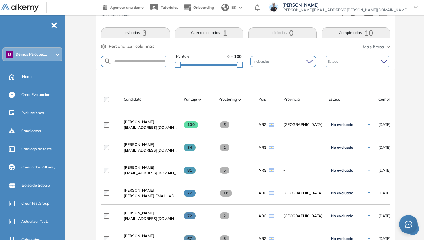
scroll to position [125, 0]
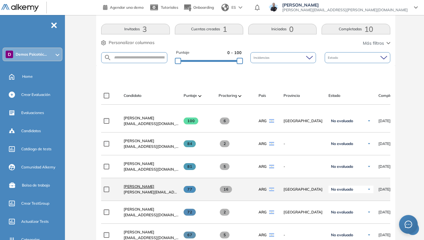
click at [143, 187] on span "[PERSON_NAME]" at bounding box center [139, 186] width 31 height 5
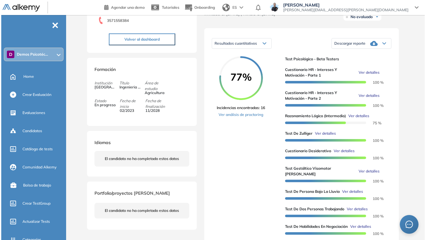
scroll to position [94, 0]
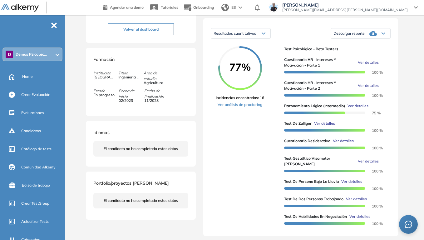
click at [326, 126] on span "Ver detalles" at bounding box center [324, 124] width 21 height 6
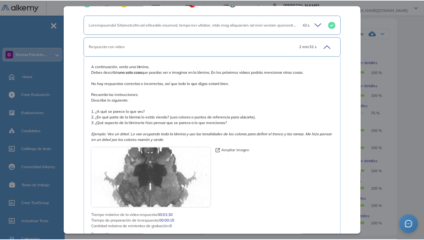
scroll to position [312, 0]
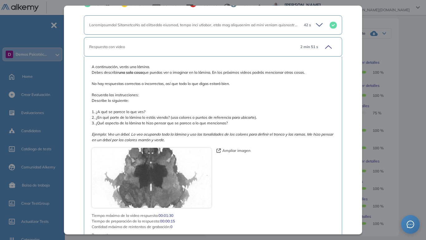
click at [407, 96] on div "Test [PERSON_NAME] Recursos Humanos y Capacitación Intermedio Idiomas Objetivos…" at bounding box center [247, 160] width 325 height 452
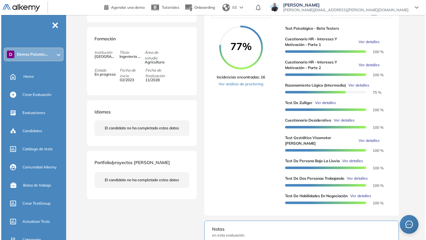
scroll to position [125, 0]
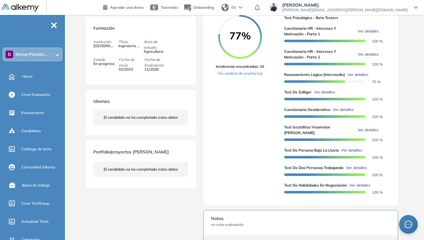
click at [354, 150] on span "Ver detalles" at bounding box center [351, 150] width 21 height 6
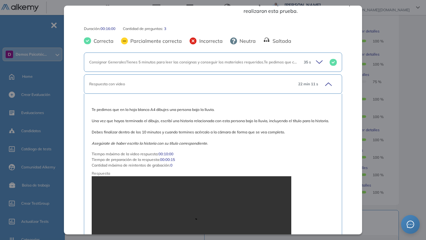
scroll to position [234, 0]
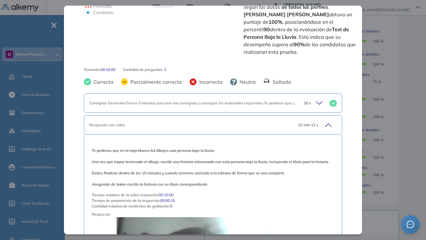
click at [326, 121] on icon at bounding box center [327, 125] width 9 height 9
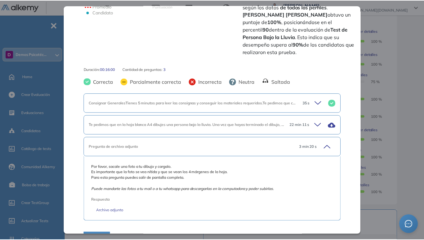
scroll to position [242, 0]
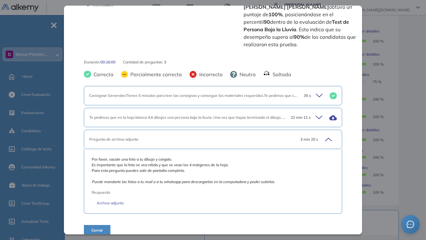
click at [411, 91] on div "Inicio Alkymetrics Evaluaciones Dashboard Candidato Test de Persona Bajo la Llu…" at bounding box center [246, 130] width 359 height 480
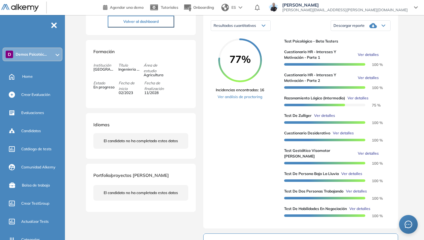
scroll to position [62, 0]
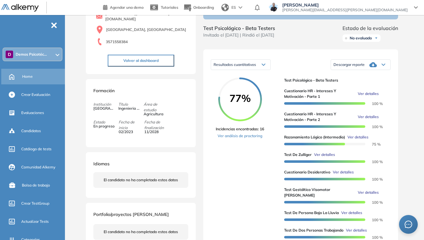
click at [34, 76] on div "Home" at bounding box center [43, 76] width 42 height 11
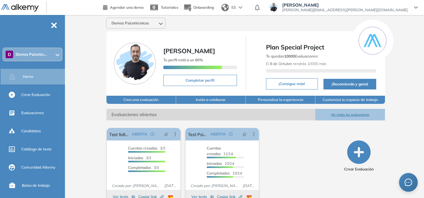
click at [44, 56] on span "Demos Psicotéc..." at bounding box center [31, 54] width 31 height 5
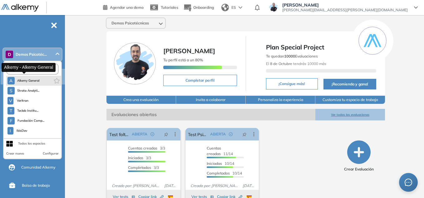
click at [35, 81] on span "Alkemy General" at bounding box center [28, 80] width 22 height 5
